Goal: Use online tool/utility: Use online tool/utility

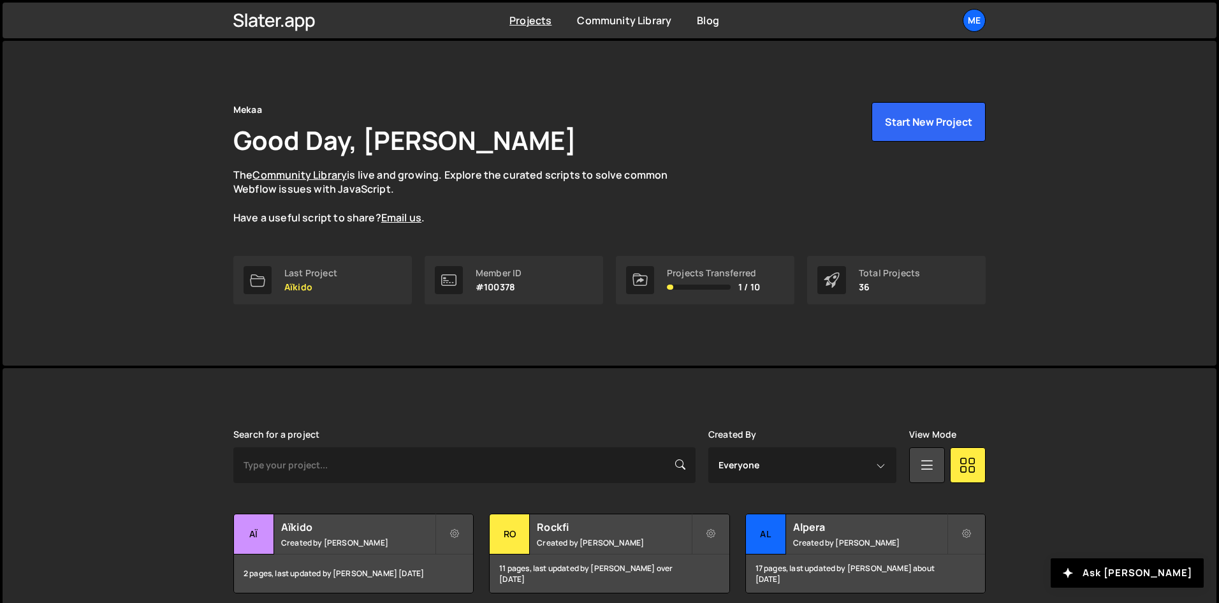
scroll to position [191, 0]
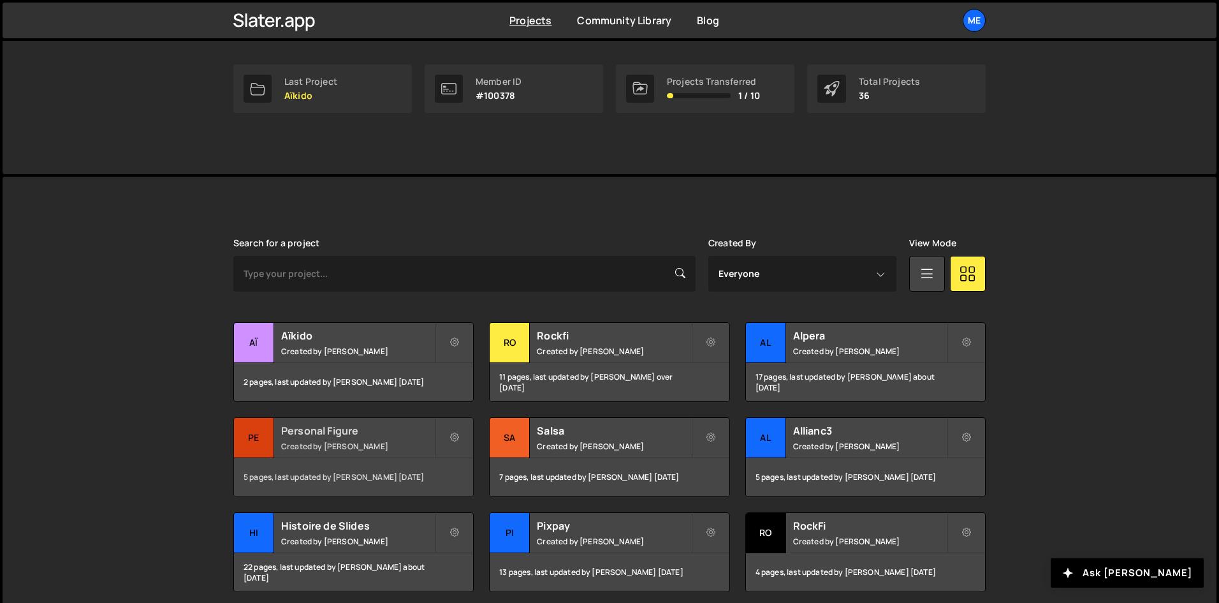
click at [405, 441] on small "Created by Alex Teillet" at bounding box center [358, 446] width 154 height 11
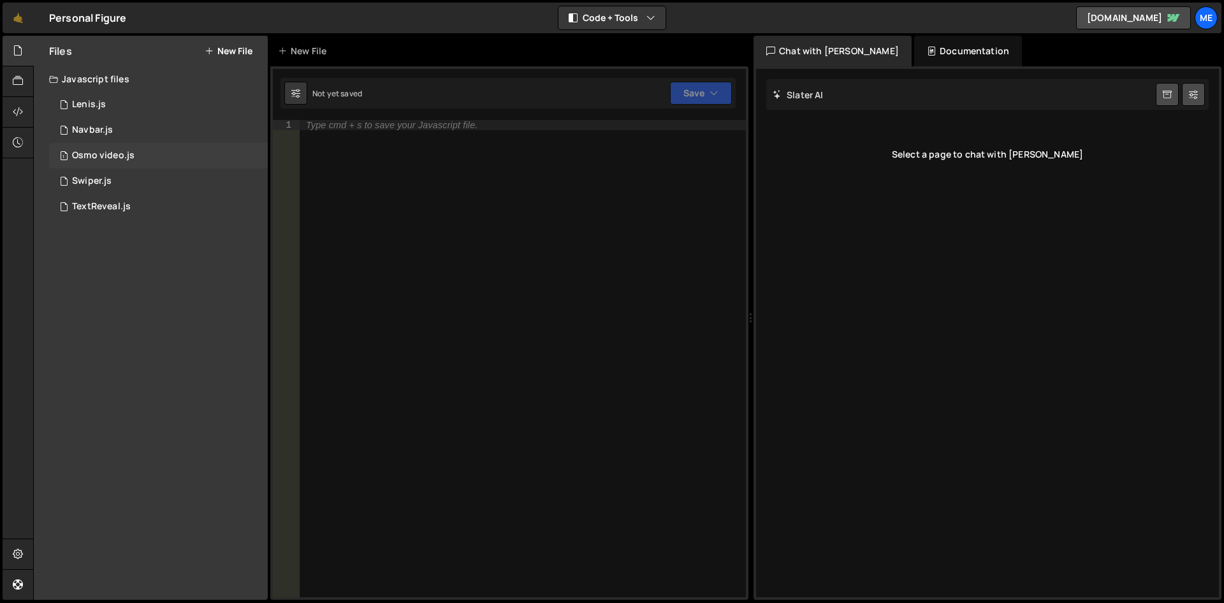
click at [129, 158] on div "Osmo video.js" at bounding box center [103, 155] width 62 height 11
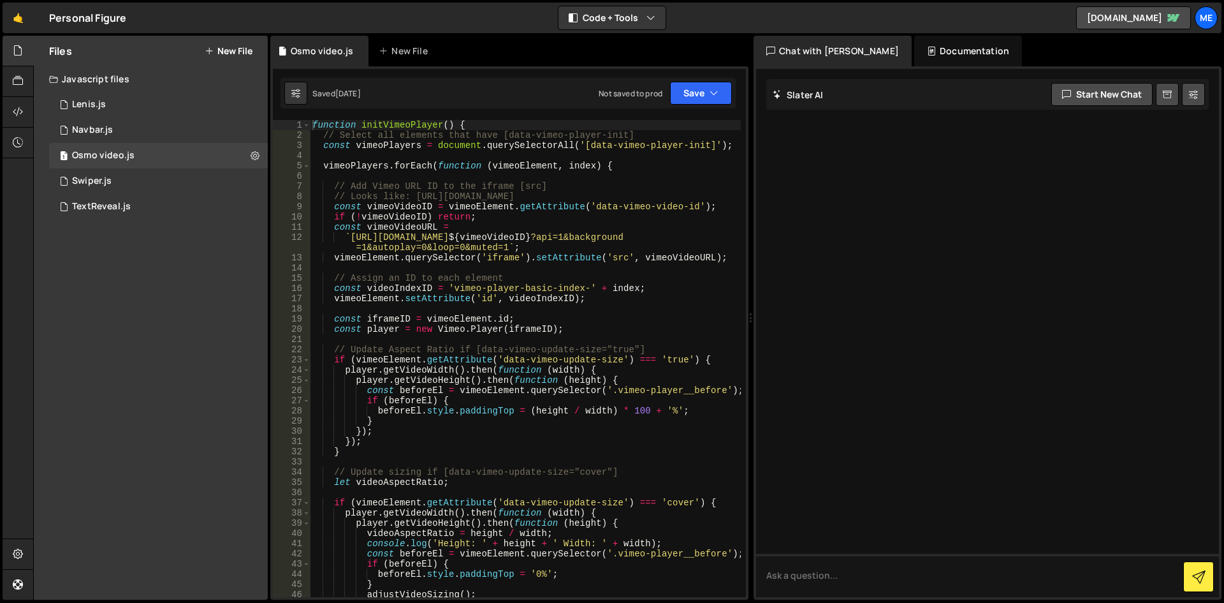
drag, startPoint x: 450, startPoint y: 207, endPoint x: 453, endPoint y: 214, distance: 7.7
click at [453, 214] on div "function initVimeoPlayer ( ) { // Select all elements that have [data-vimeo-pla…" at bounding box center [525, 368] width 431 height 497
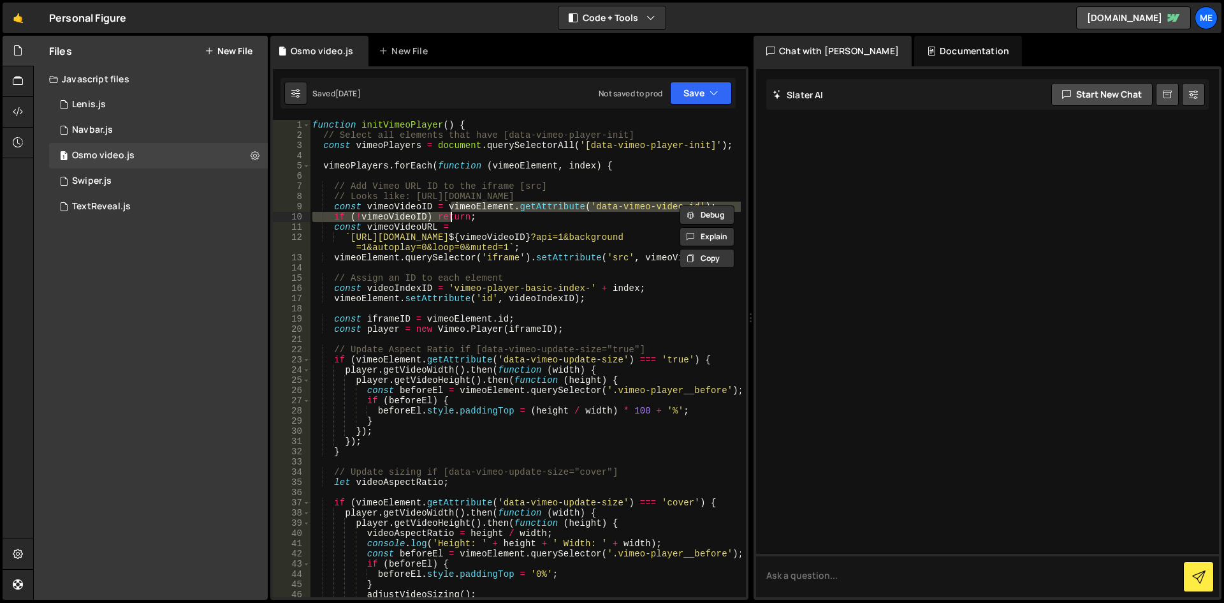
click at [456, 246] on div "function initVimeoPlayer ( ) { // Select all elements that have [data-vimeo-pla…" at bounding box center [525, 368] width 431 height 497
type textarea "`https://[DOMAIN_NAME]/video/${vimeoVideoID}?api=1&background=1&autoplay=0&loop…"
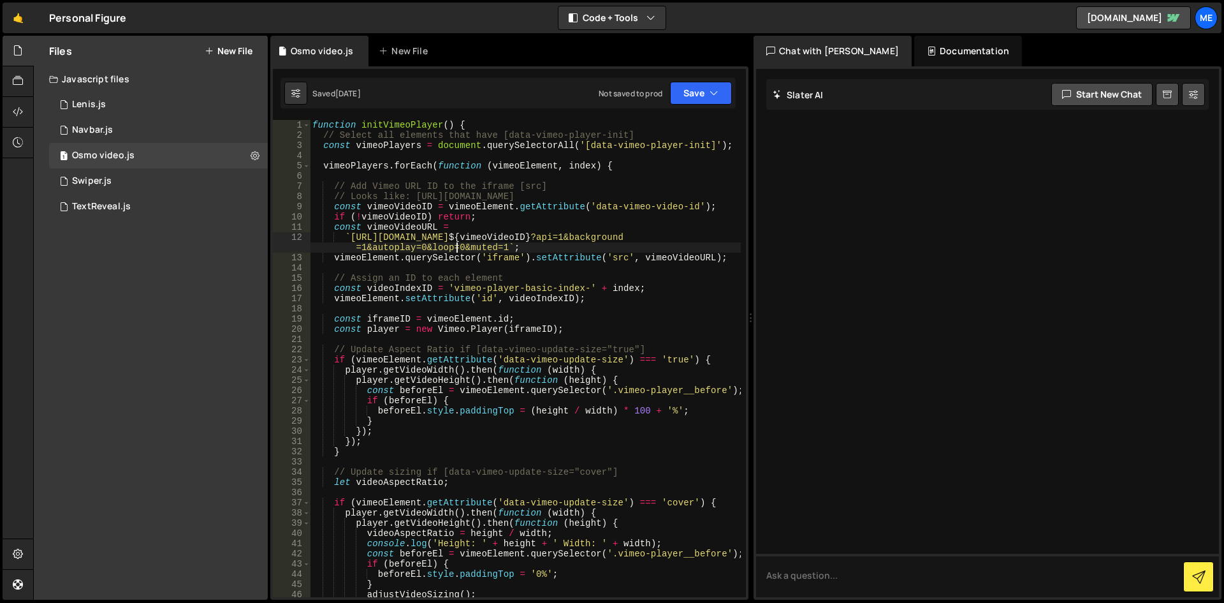
click at [498, 160] on div "function initVimeoPlayer ( ) { // Select all elements that have [data-vimeo-pla…" at bounding box center [525, 368] width 431 height 497
click at [519, 233] on div "function initVimeoPlayer ( ) { // Select all elements that have [data-vimeo-pla…" at bounding box center [525, 368] width 431 height 497
click at [537, 325] on div "function initVimeoPlayer ( ) { // Select all elements that have [data-vimeo-pla…" at bounding box center [525, 368] width 431 height 497
type textarea "const player = new Vimeo.Player(iframeID);"
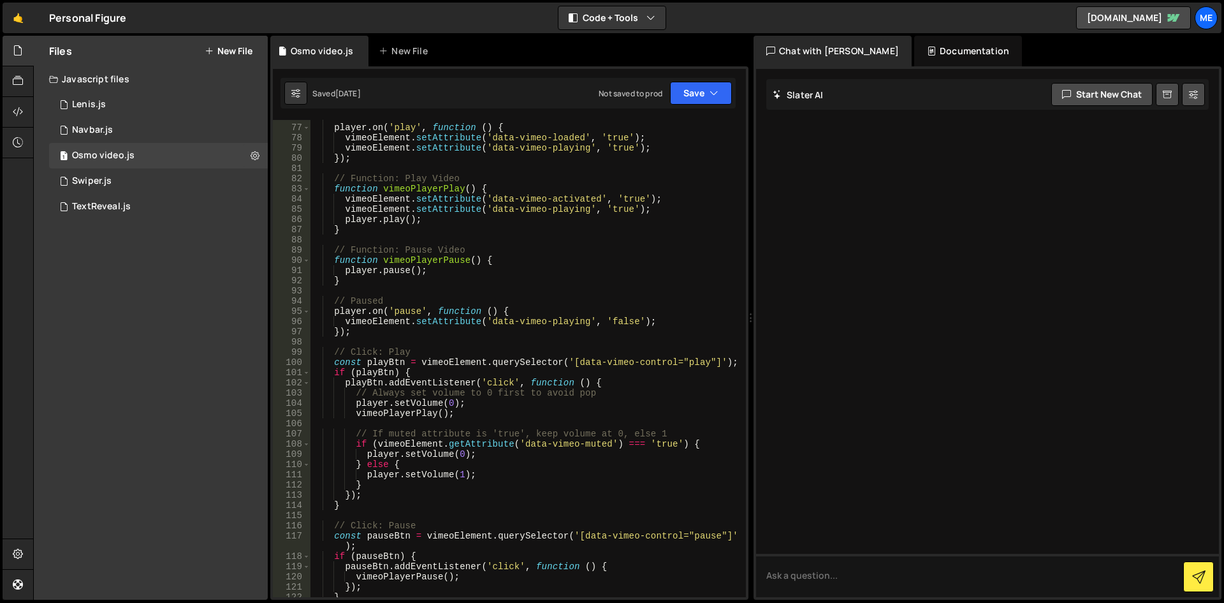
scroll to position [842, 0]
